Goal: Transaction & Acquisition: Purchase product/service

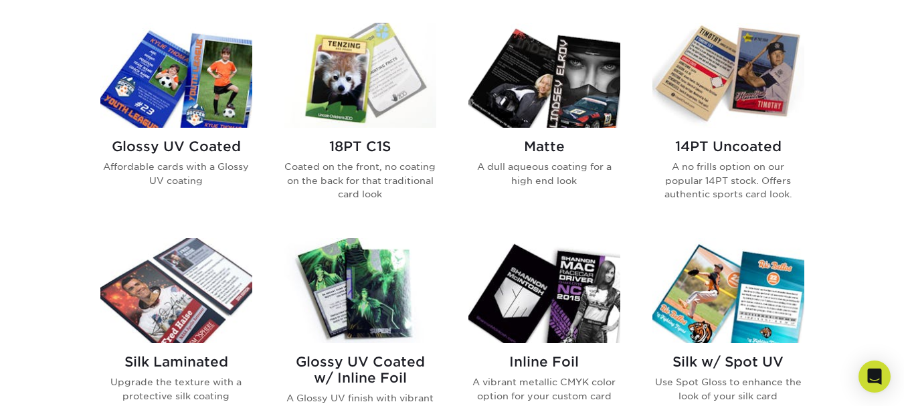
scroll to position [625, 0]
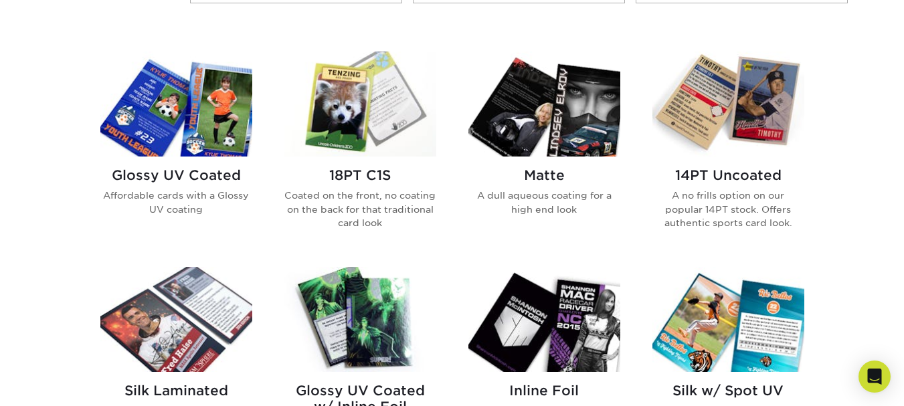
drag, startPoint x: 910, startPoint y: 49, endPoint x: 913, endPoint y: 144, distance: 95.7
click at [352, 116] on img at bounding box center [360, 104] width 152 height 105
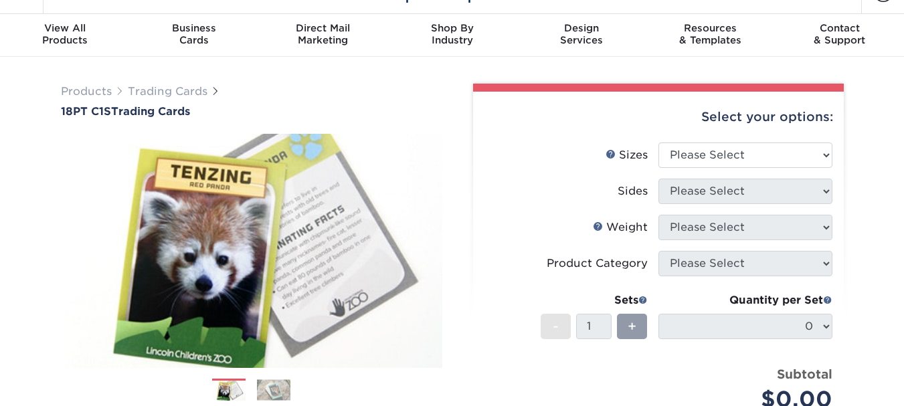
scroll to position [39, 0]
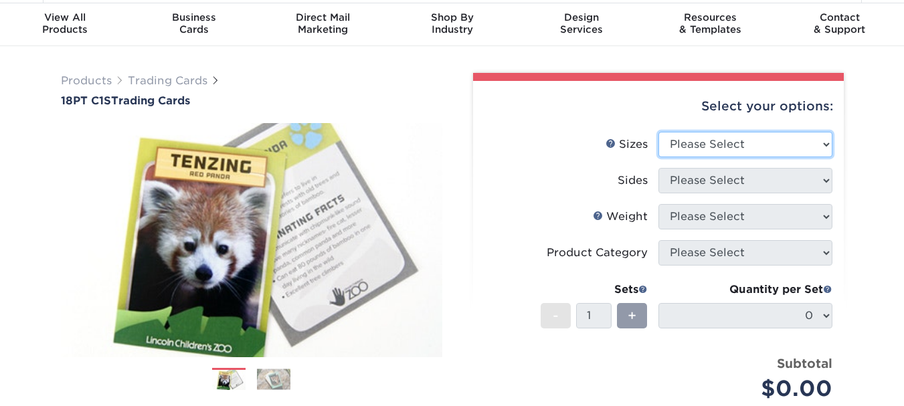
click at [816, 142] on select "Please Select 2.5" x 3.5"" at bounding box center [745, 144] width 174 height 25
select select "2.50x3.50"
click at [658, 132] on select "Please Select 2.5" x 3.5"" at bounding box center [745, 144] width 174 height 25
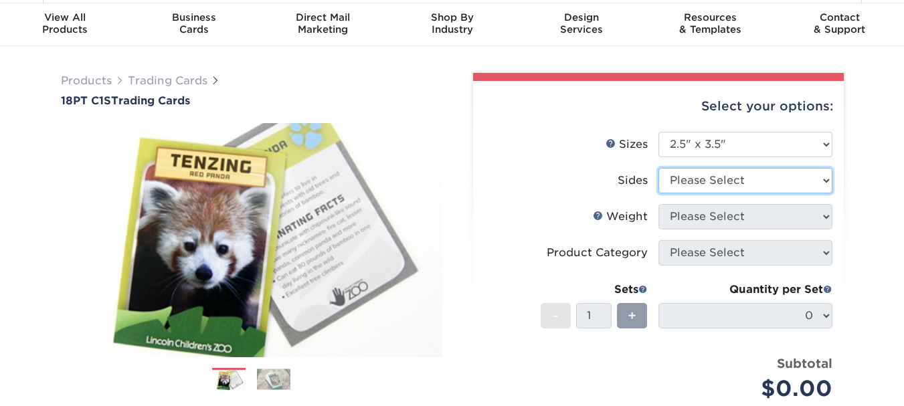
click at [829, 182] on select "Please Select Print Both Sides Print Front Only" at bounding box center [745, 180] width 174 height 25
select select "13abbda7-1d64-4f25-8bb2-c179b224825d"
click at [658, 168] on select "Please Select Print Both Sides Print Front Only" at bounding box center [745, 180] width 174 height 25
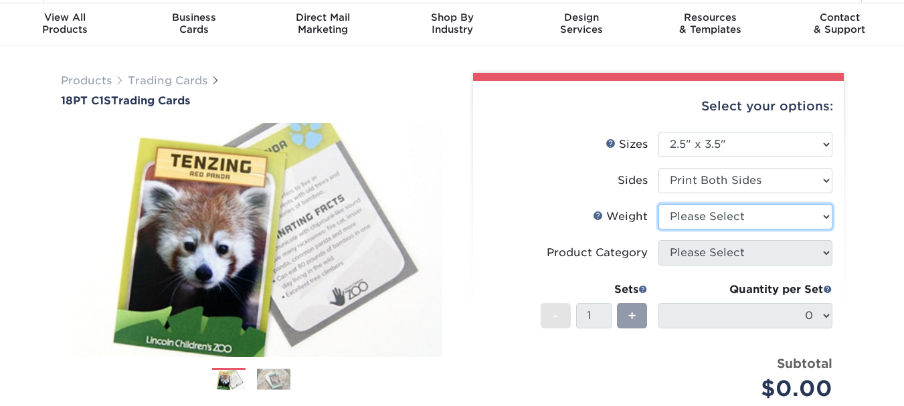
click at [781, 218] on select "Please Select 18PT C1S" at bounding box center [745, 216] width 174 height 25
select select "18PTC1S"
click at [658, 204] on select "Please Select 18PT C1S" at bounding box center [745, 216] width 174 height 25
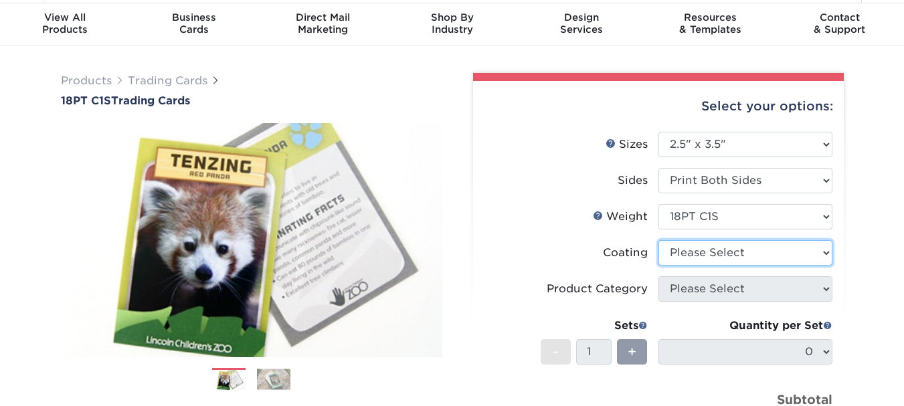
click at [790, 256] on select at bounding box center [745, 252] width 174 height 25
select select "1e8116af-acfc-44b1-83dc-8181aa338834"
click at [658, 240] on select at bounding box center [745, 252] width 174 height 25
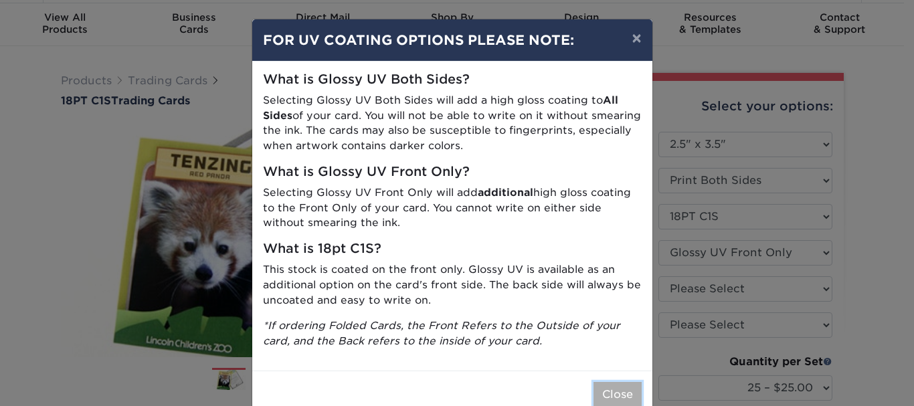
click at [619, 391] on button "Close" at bounding box center [617, 394] width 48 height 25
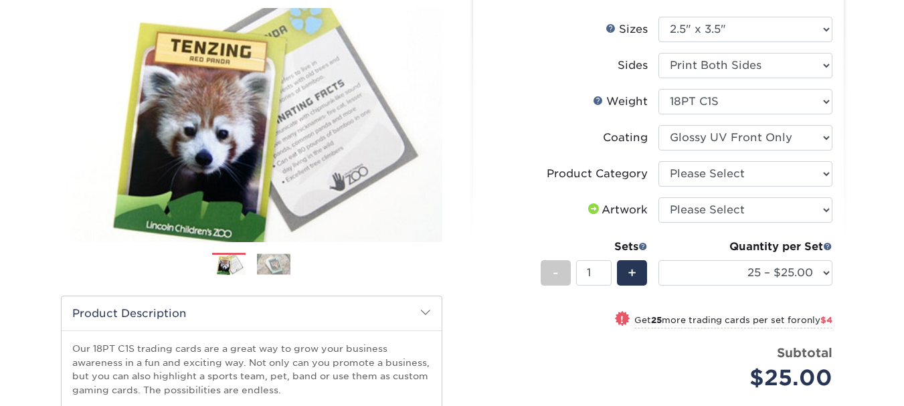
scroll to position [169, 0]
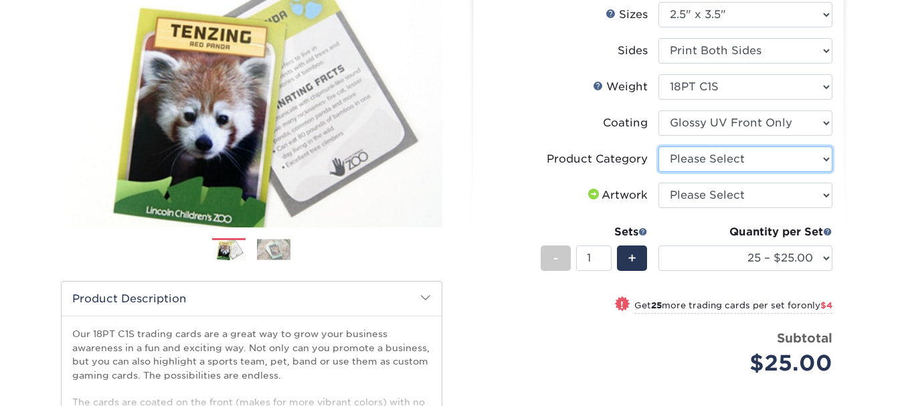
click at [826, 159] on select "Please Select Trading Cards" at bounding box center [745, 159] width 174 height 25
select select "c2f9bce9-36c2-409d-b101-c29d9d031e18"
click at [658, 147] on select "Please Select Trading Cards" at bounding box center [745, 159] width 174 height 25
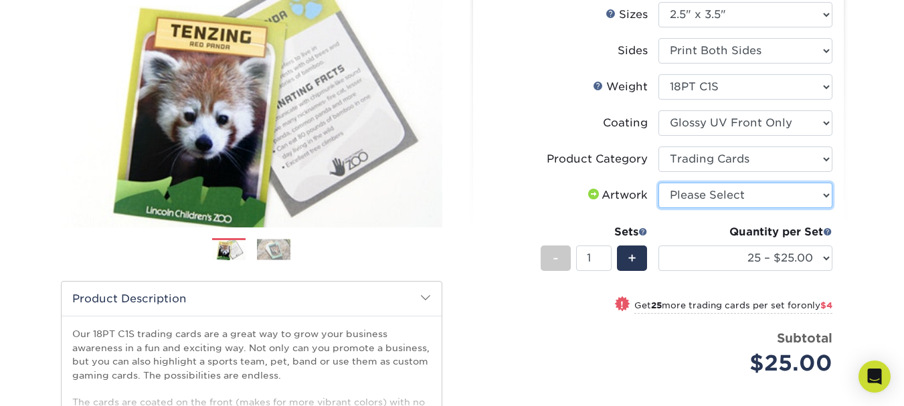
click at [825, 197] on select "Please Select I will upload files I need a design - $100" at bounding box center [745, 195] width 174 height 25
select select "upload"
click at [658, 183] on select "Please Select I will upload files I need a design - $100" at bounding box center [745, 195] width 174 height 25
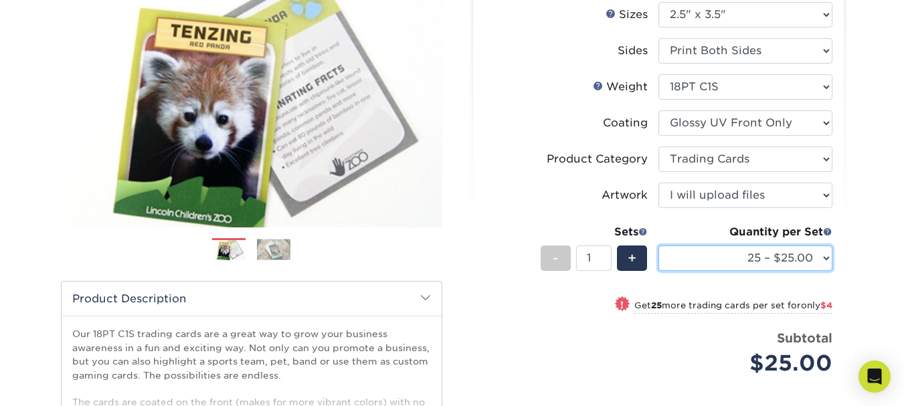
click at [826, 262] on select "25 – $25.00 50 – $29.00 75 – $37.00 100 – $41.00 250 – $48.00 500 – $58.00 1000…" at bounding box center [745, 258] width 174 height 25
select select "250 – $48.00"
click at [658, 246] on select "25 – $25.00 50 – $29.00 75 – $37.00 100 – $41.00 250 – $48.00 500 – $58.00 1000…" at bounding box center [745, 258] width 174 height 25
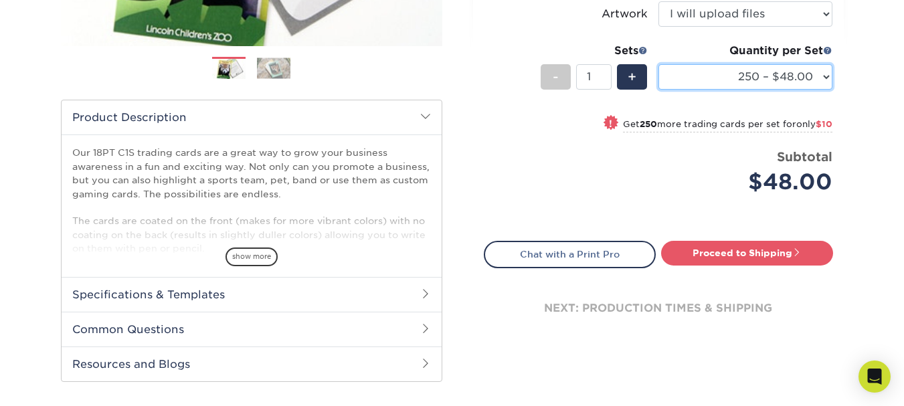
scroll to position [359, 0]
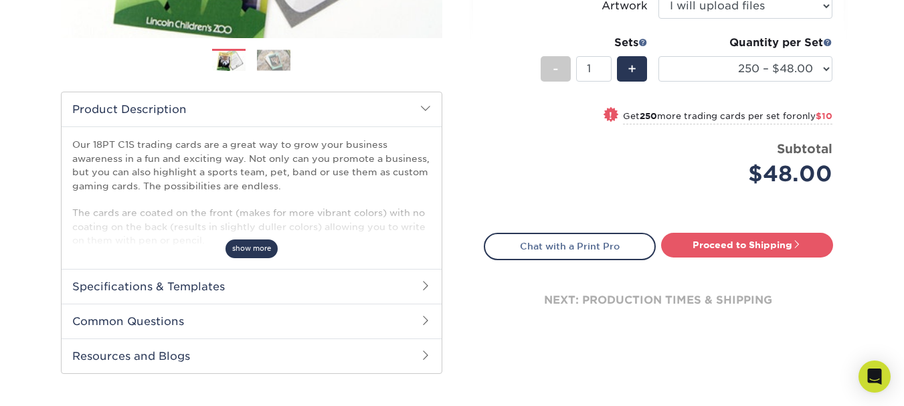
click at [248, 250] on span "show more" at bounding box center [251, 248] width 52 height 18
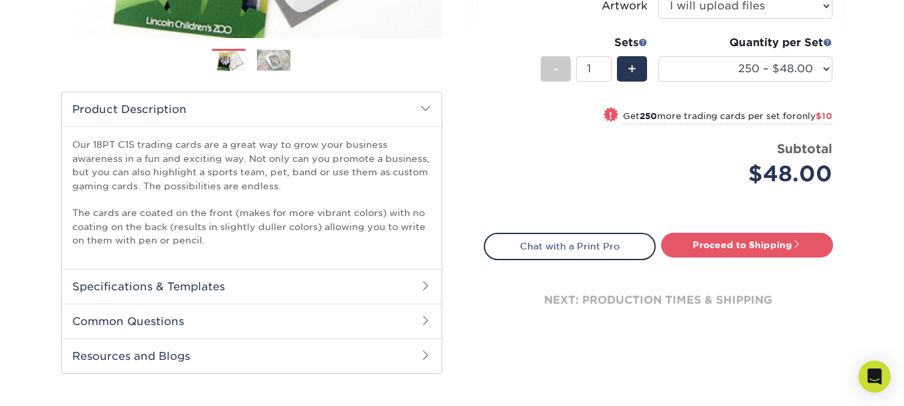
click at [421, 285] on span at bounding box center [425, 285] width 11 height 11
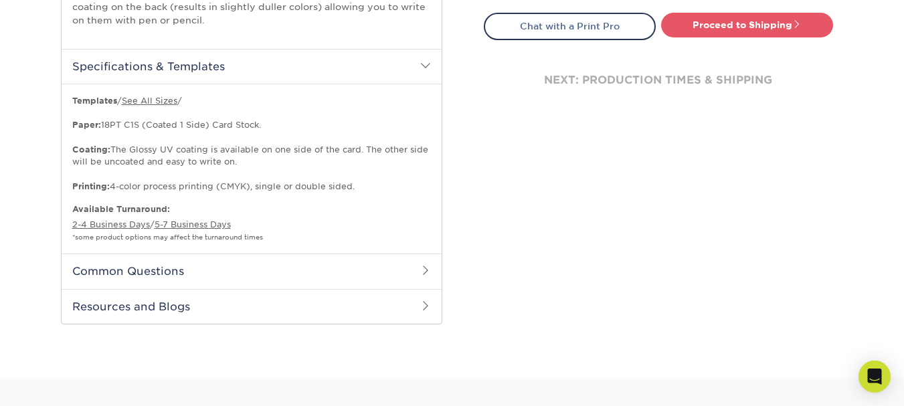
scroll to position [581, 0]
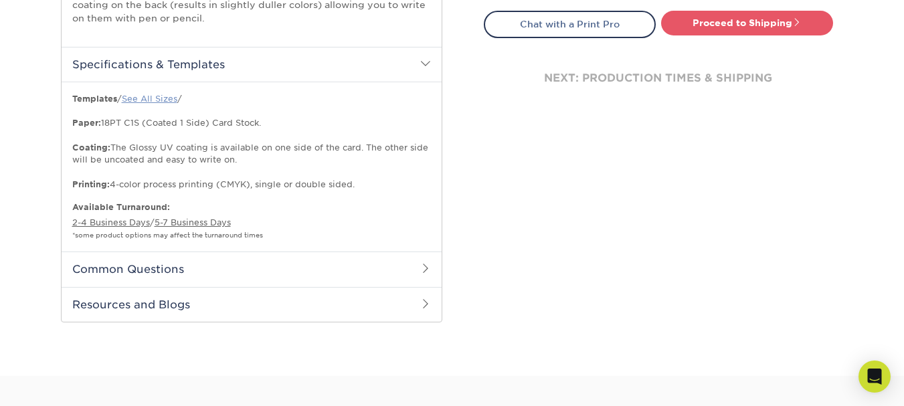
click at [153, 98] on link "See All Sizes" at bounding box center [150, 99] width 56 height 10
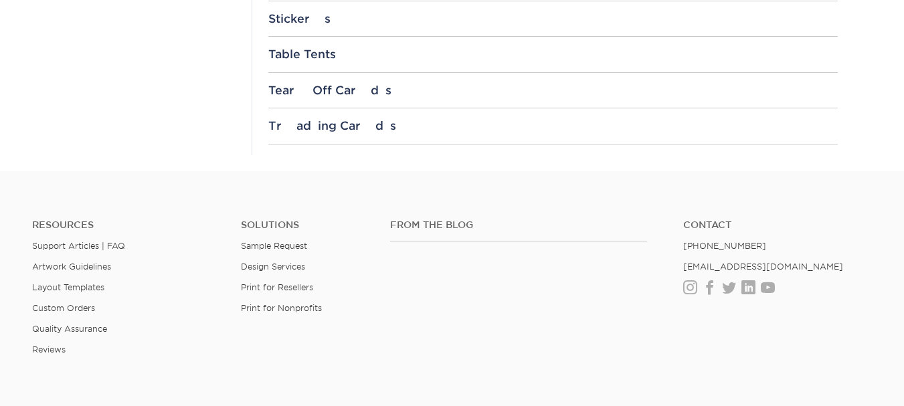
scroll to position [1668, 0]
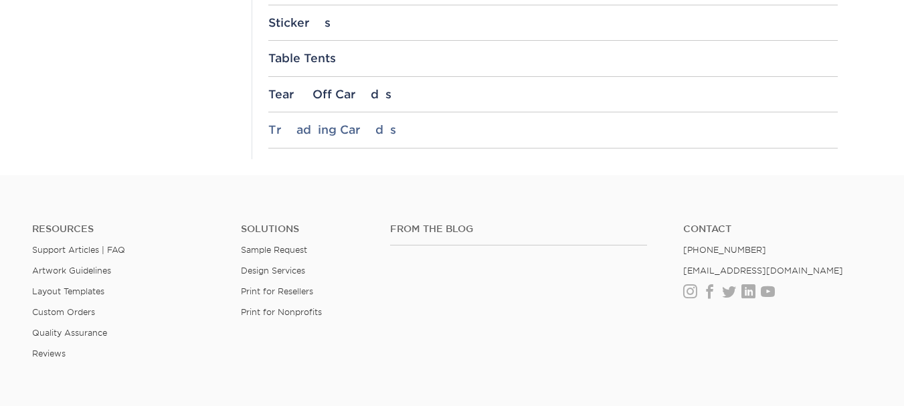
click at [321, 124] on div "Trading Cards" at bounding box center [552, 129] width 569 height 13
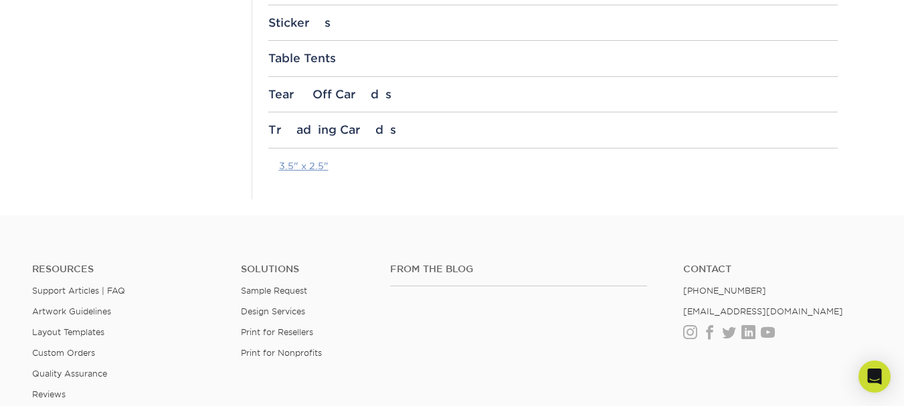
click at [304, 165] on link "3.5" x 2.5"" at bounding box center [304, 166] width 50 height 11
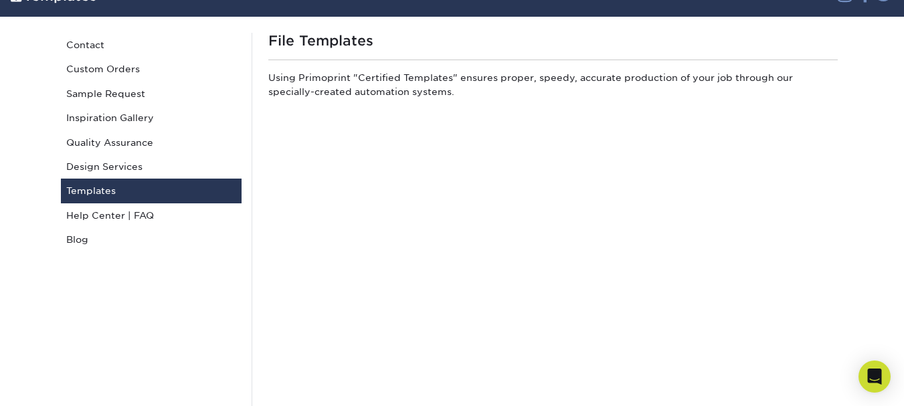
scroll to position [0, 0]
